Goal: Check status: Check status

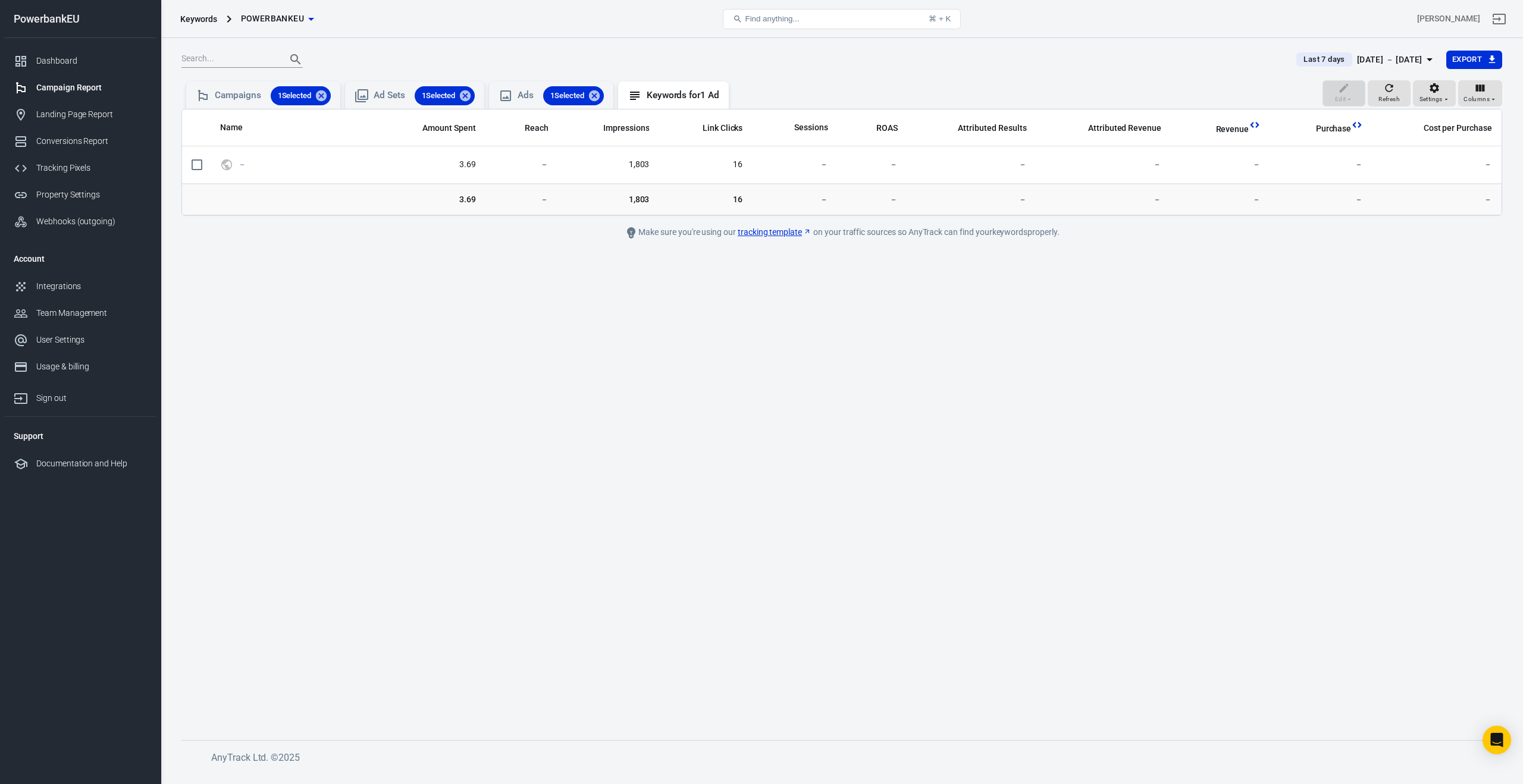
click at [47, 80] on link "Campaign Report" at bounding box center [80, 88] width 152 height 27
radio input "true"
radio input "false"
